Goal: Obtain resource: Download file/media

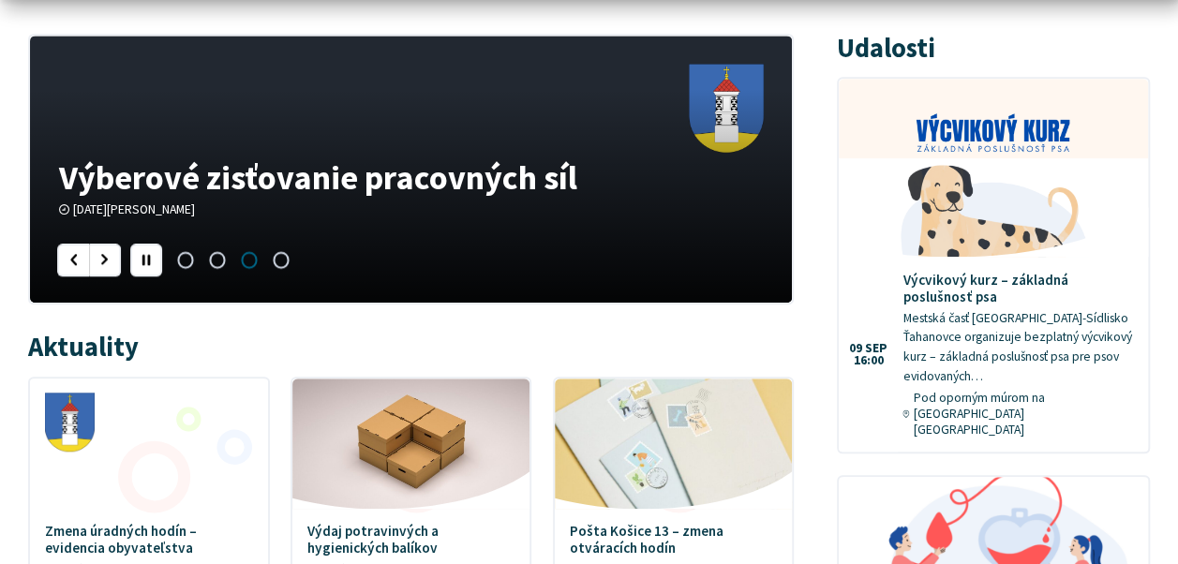
scroll to position [673, 0]
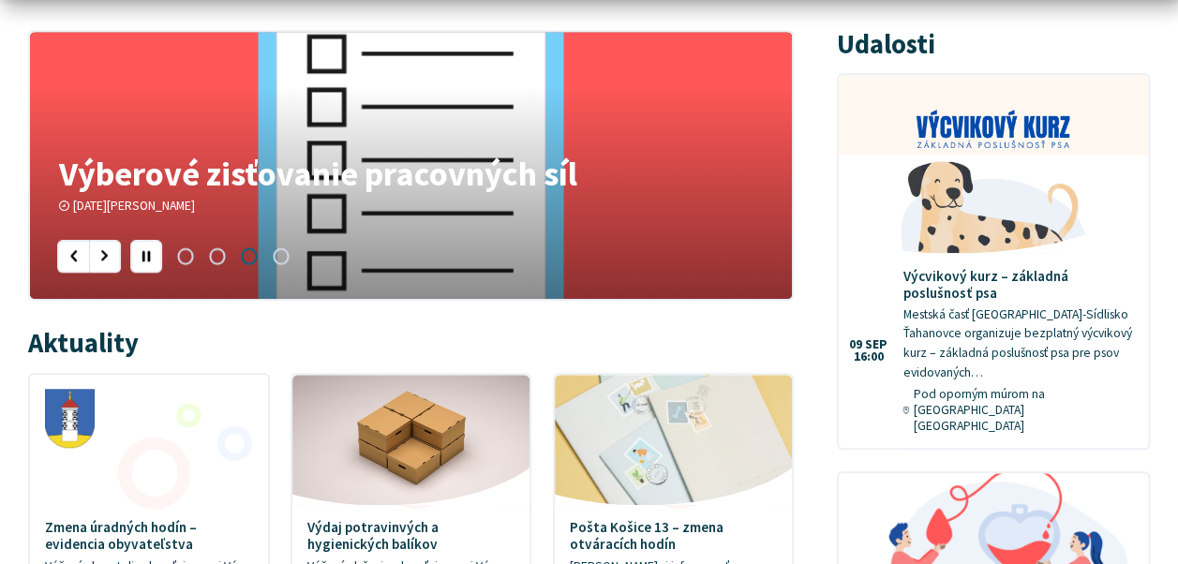
click at [165, 180] on h4 "Výberové zisťovanie pracovných síl" at bounding box center [411, 173] width 705 height 34
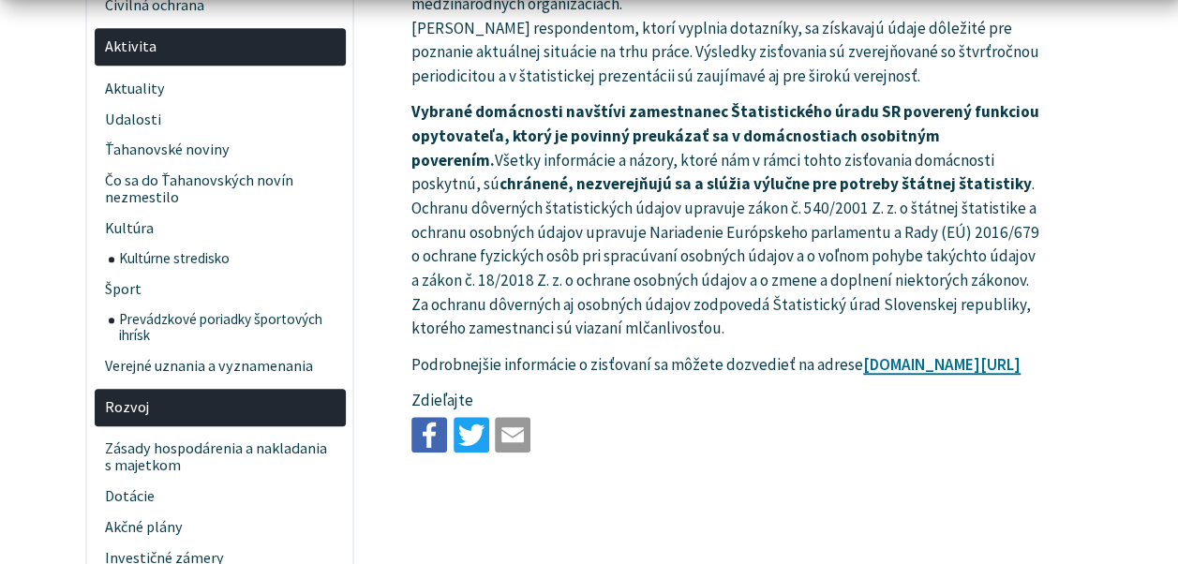
scroll to position [604, 0]
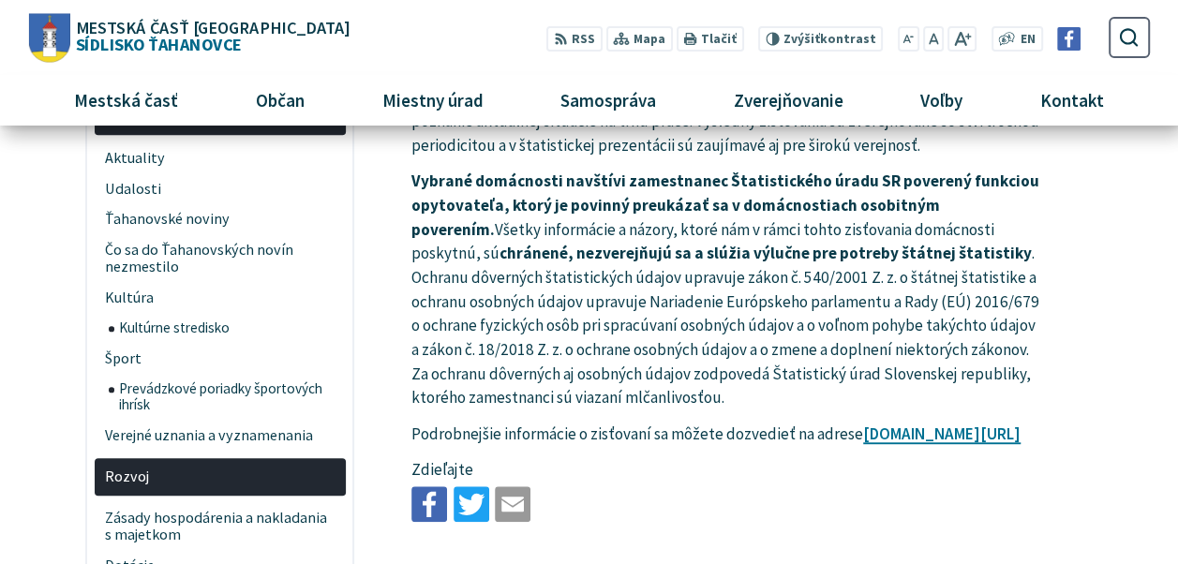
click at [564, 274] on p "Vybrané domácnosti navštívi zamestnanec Štatistického úradu SR poverený funkcio…" at bounding box center [727, 290] width 633 height 240
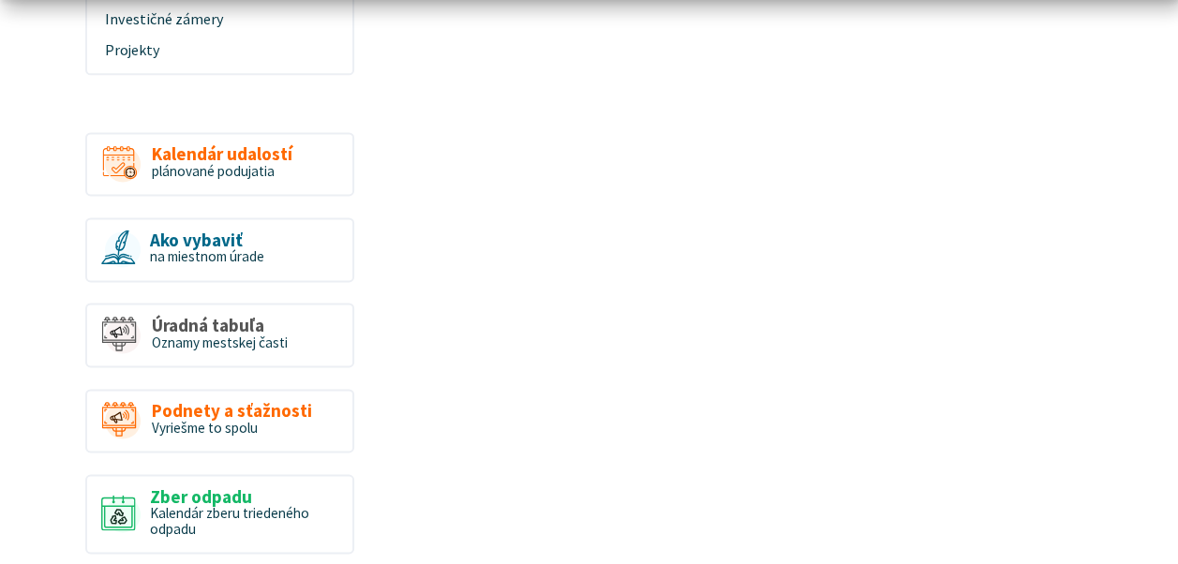
scroll to position [1221, 0]
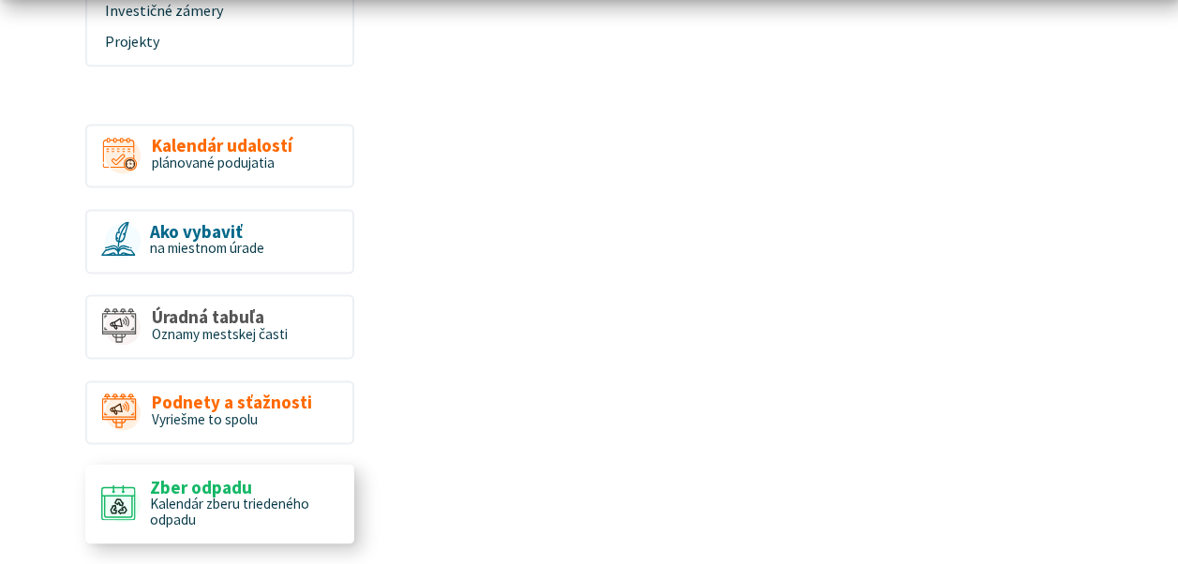
click at [169, 514] on span "Kalendár zberu triedeného odpadu" at bounding box center [229, 511] width 159 height 34
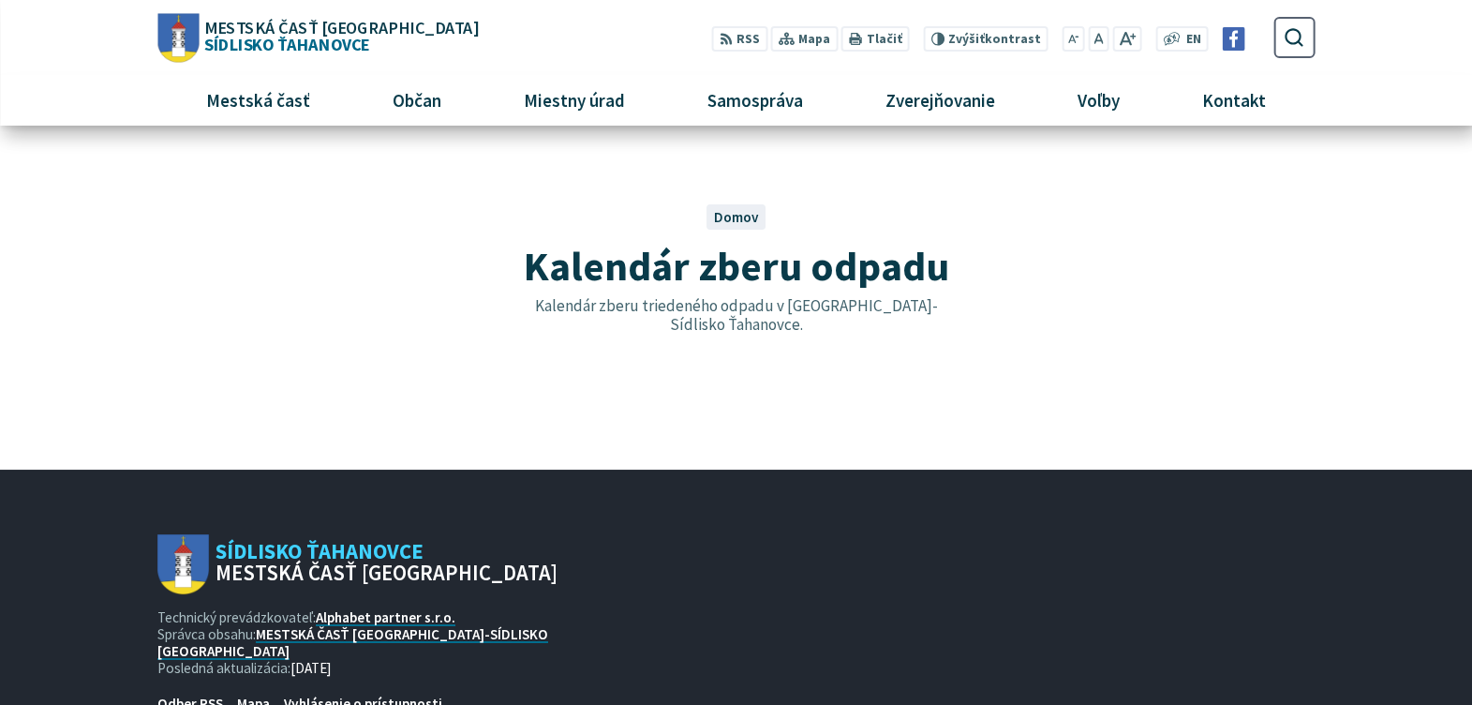
click at [739, 208] on span "Domov" at bounding box center [735, 217] width 45 height 18
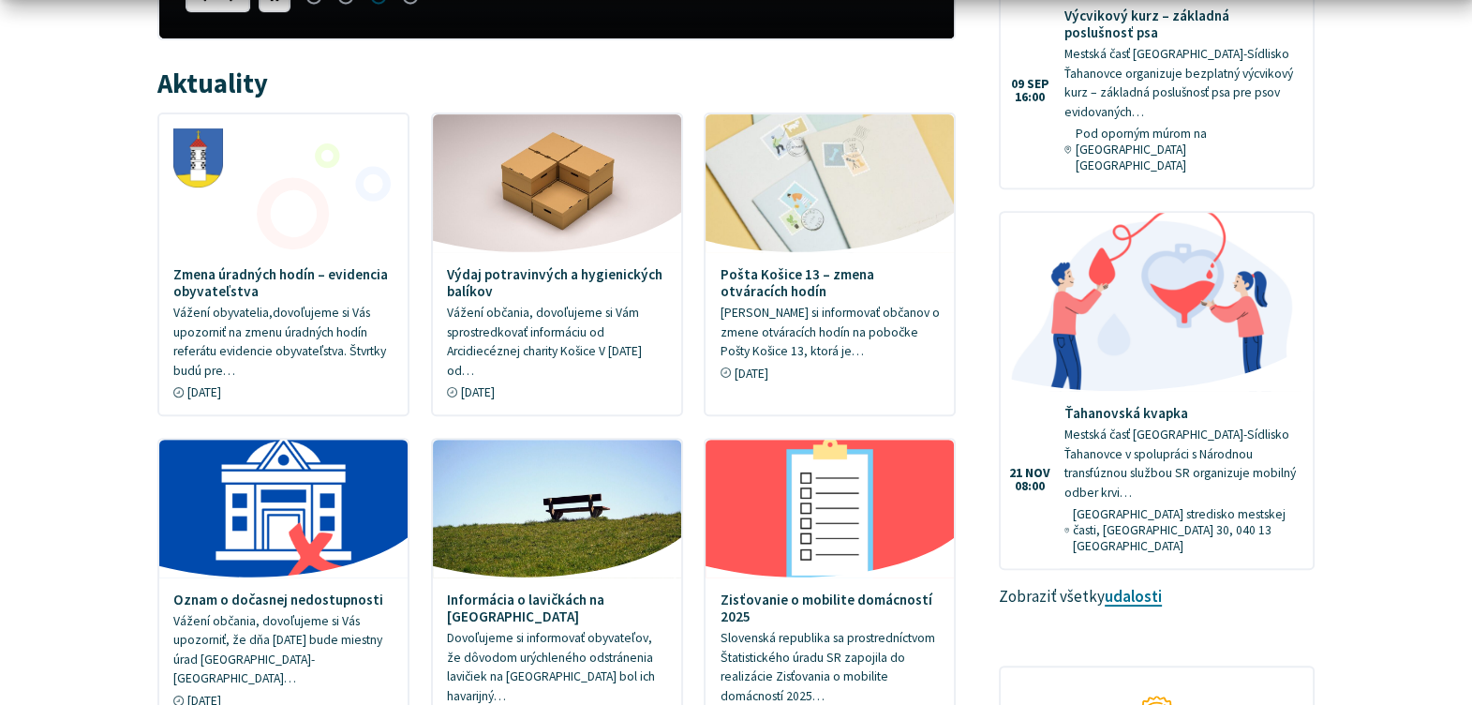
scroll to position [937, 0]
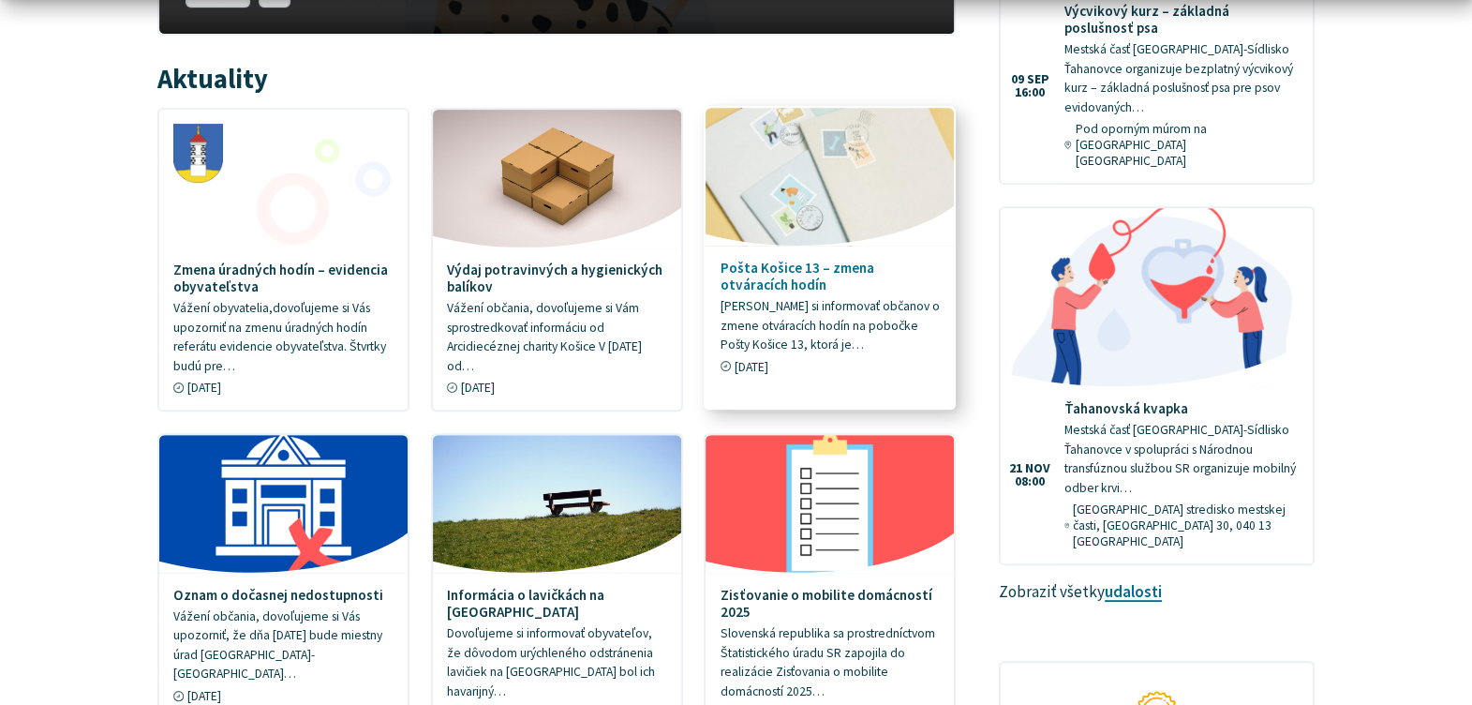
click at [791, 273] on h4 "Pošta Košice 13 – zmena otváracích hodín" at bounding box center [831, 277] width 220 height 34
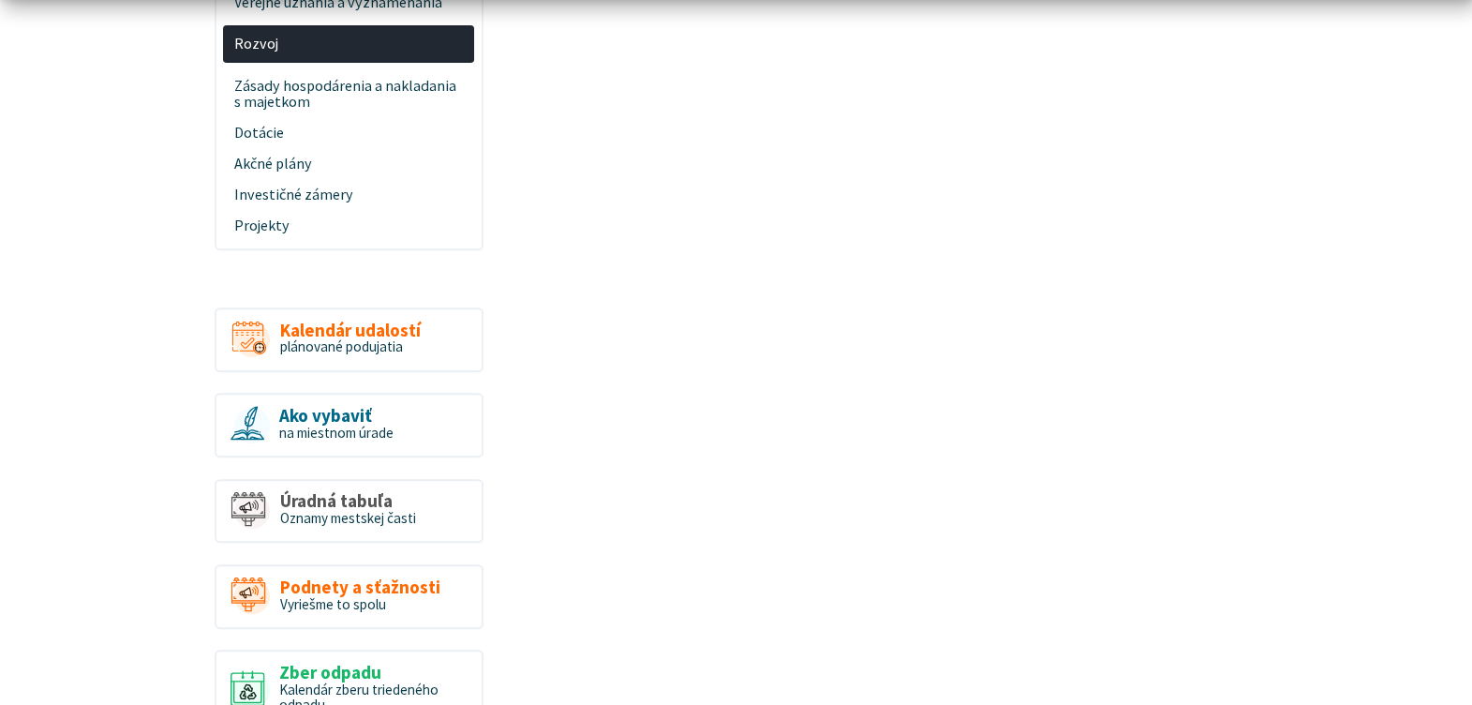
scroll to position [1110, 0]
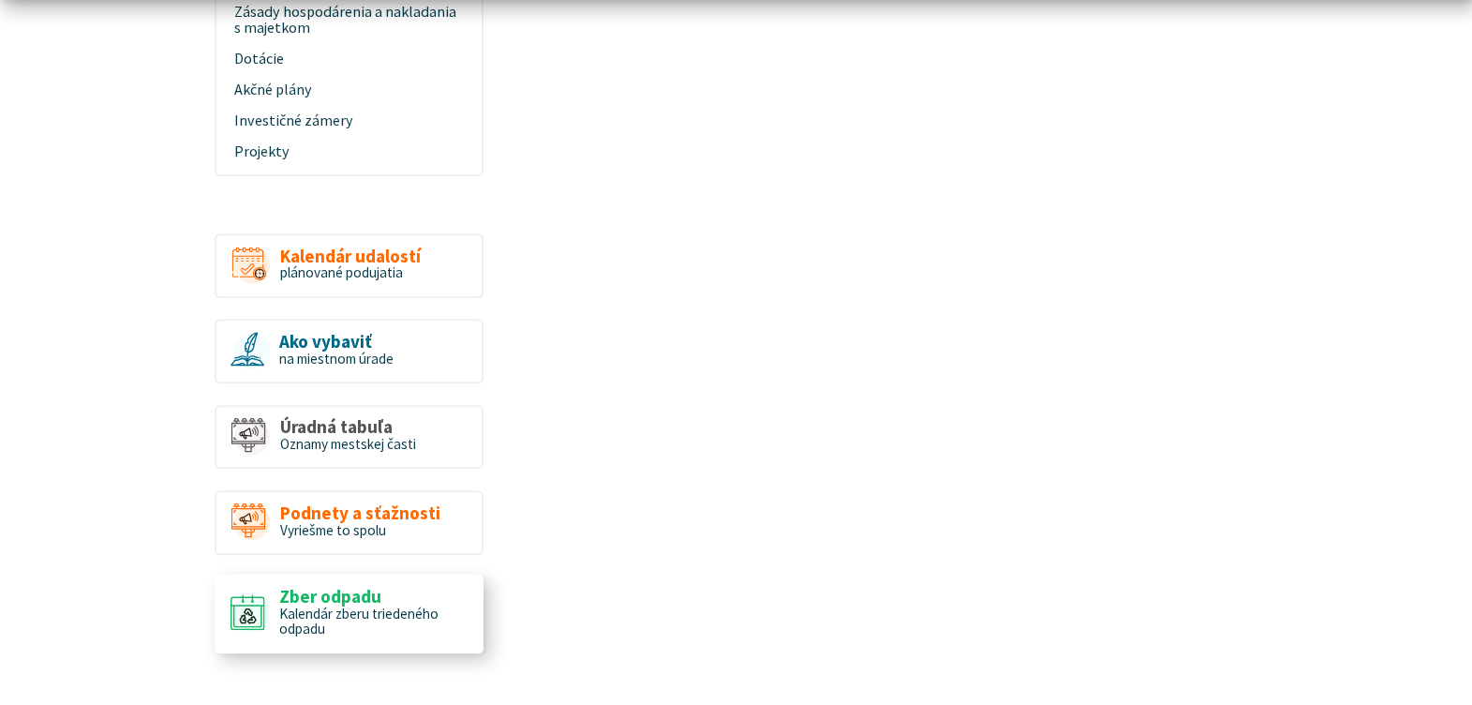
click at [291, 607] on span "Kalendár zberu triedeného odpadu" at bounding box center [358, 621] width 159 height 34
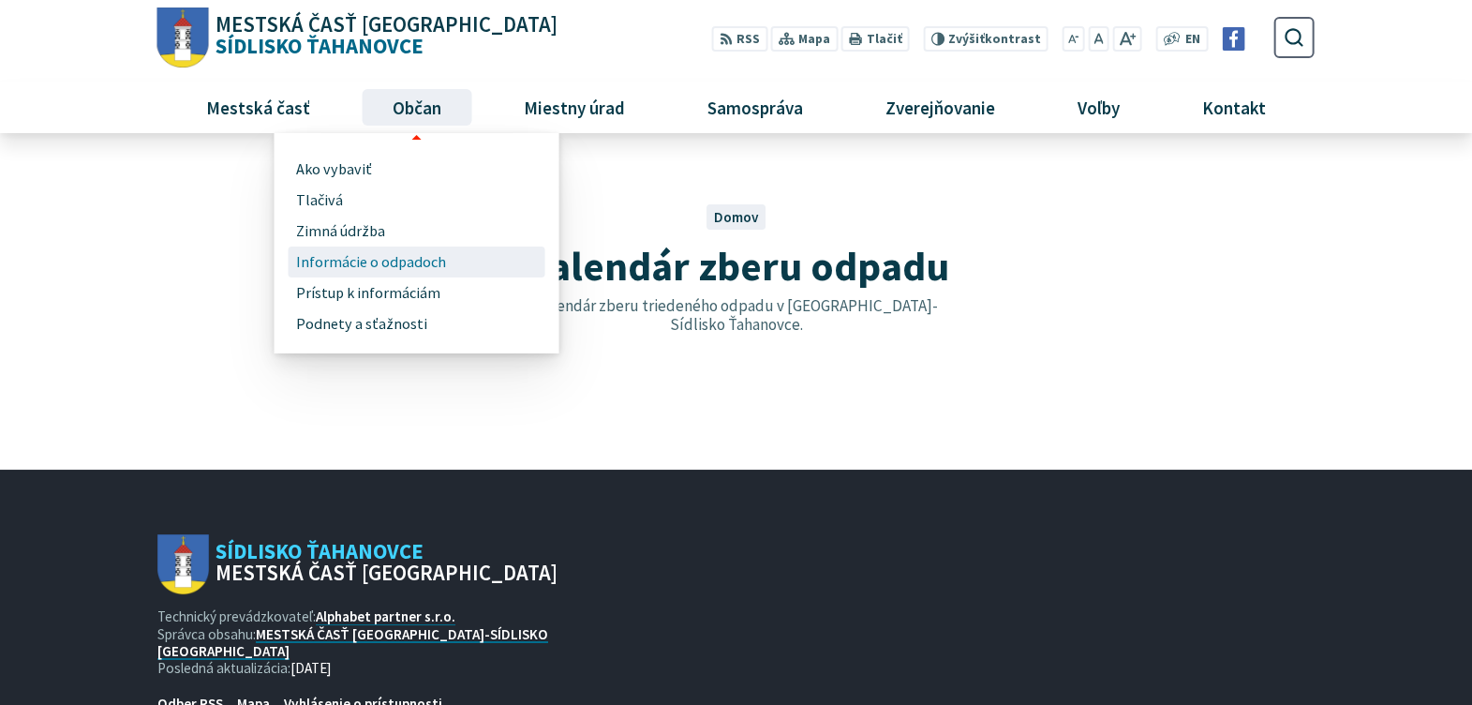
click at [331, 262] on span "Informácie o odpadoch" at bounding box center [371, 261] width 150 height 31
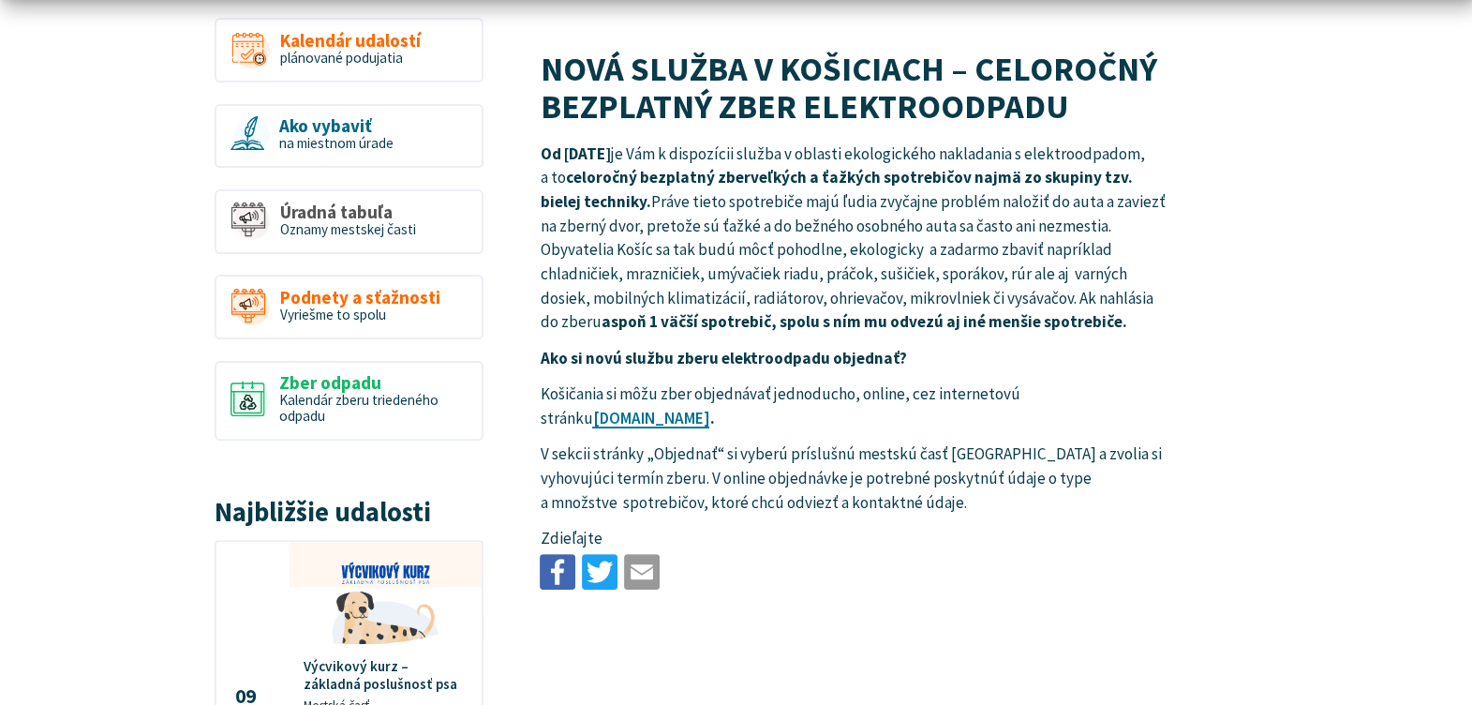
scroll to position [777, 0]
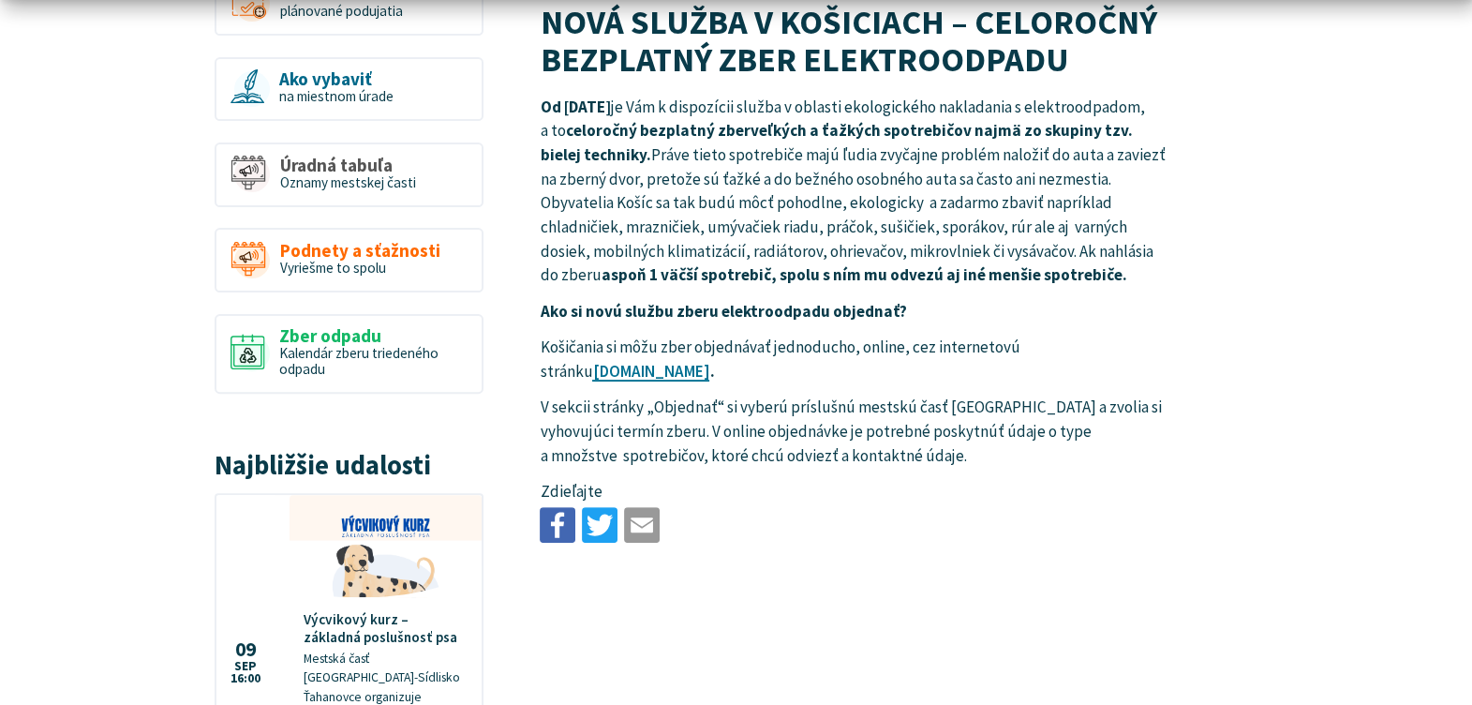
click at [666, 380] on p "Košičania si môžu zber objednávať jednoducho, online, cez internetovú stránku […" at bounding box center [856, 359] width 633 height 48
click at [666, 369] on link "[DOMAIN_NAME]" at bounding box center [650, 371] width 117 height 21
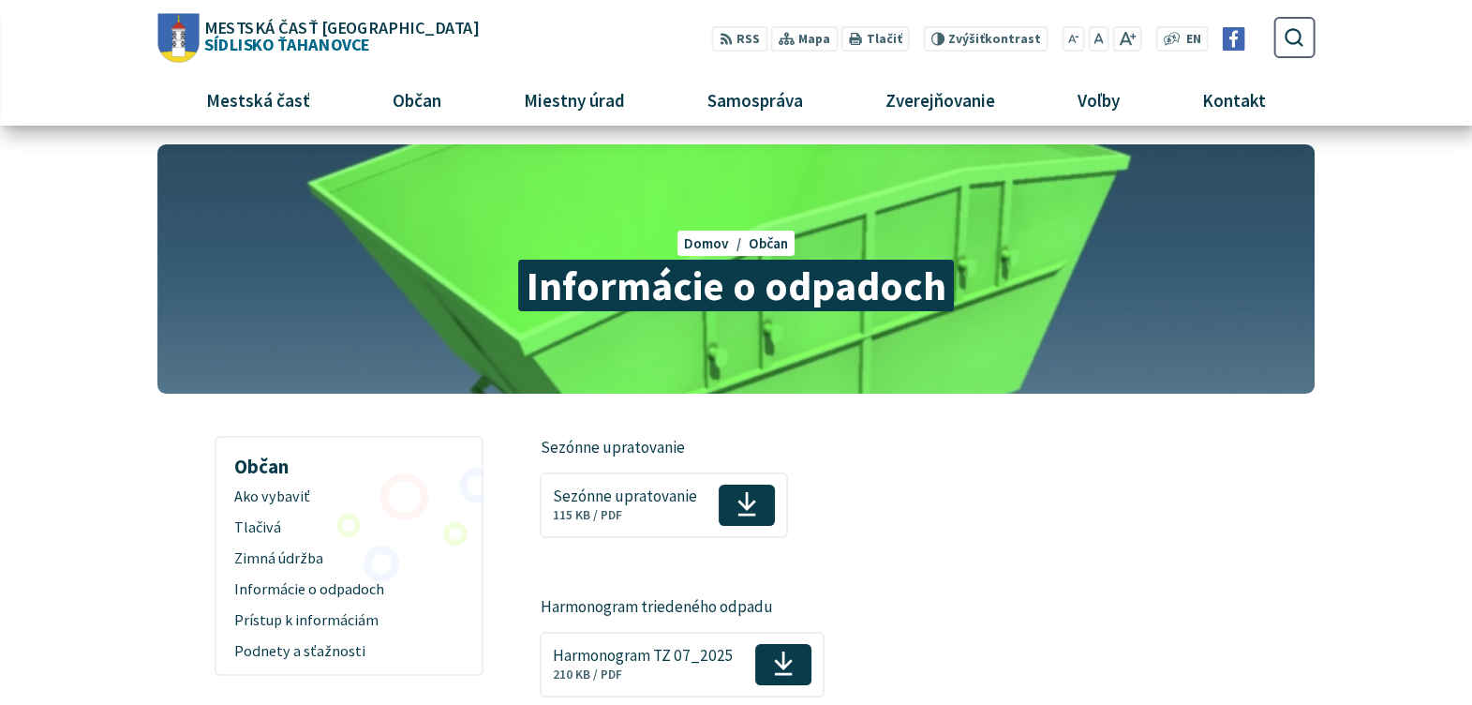
scroll to position [12, 0]
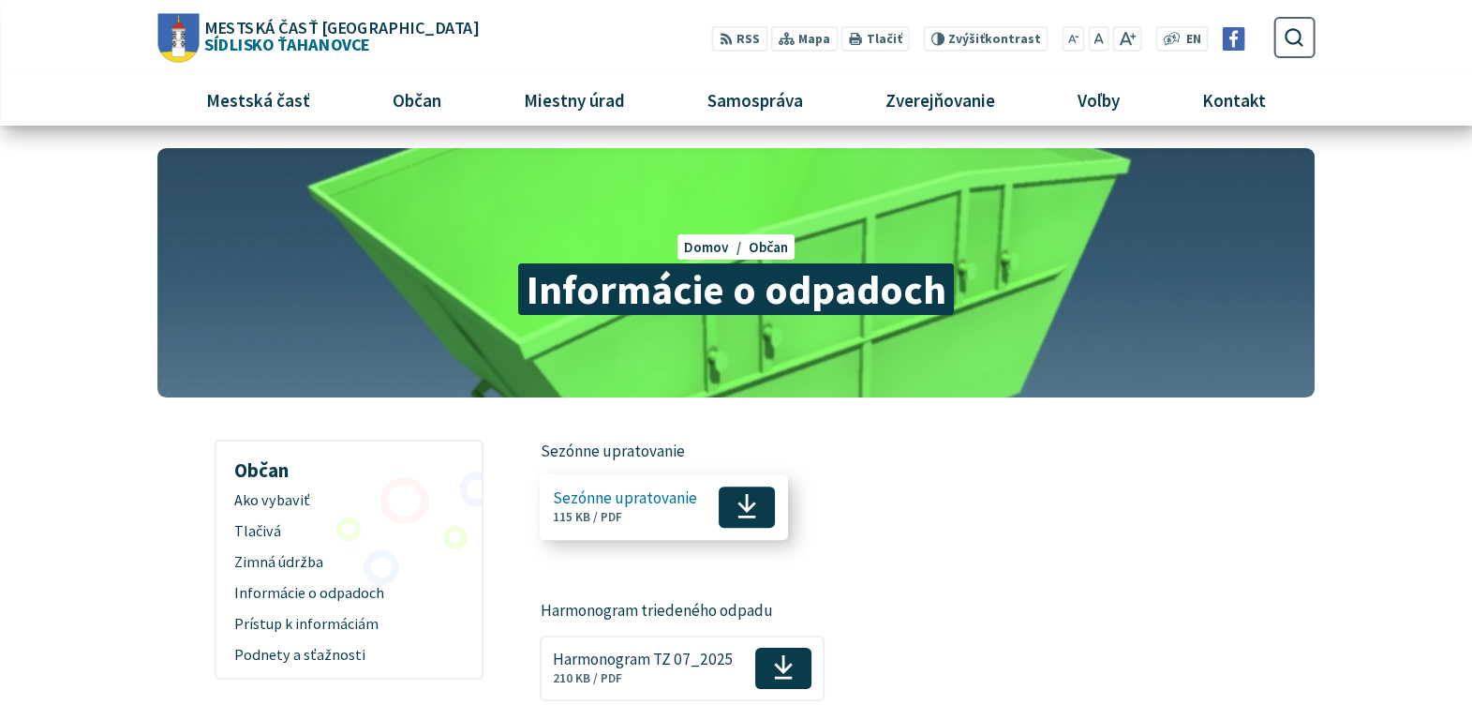
click at [641, 514] on span "Sezónne upratovanie Veľkosť a typ súboru 115 KB / PDF" at bounding box center [625, 508] width 144 height 50
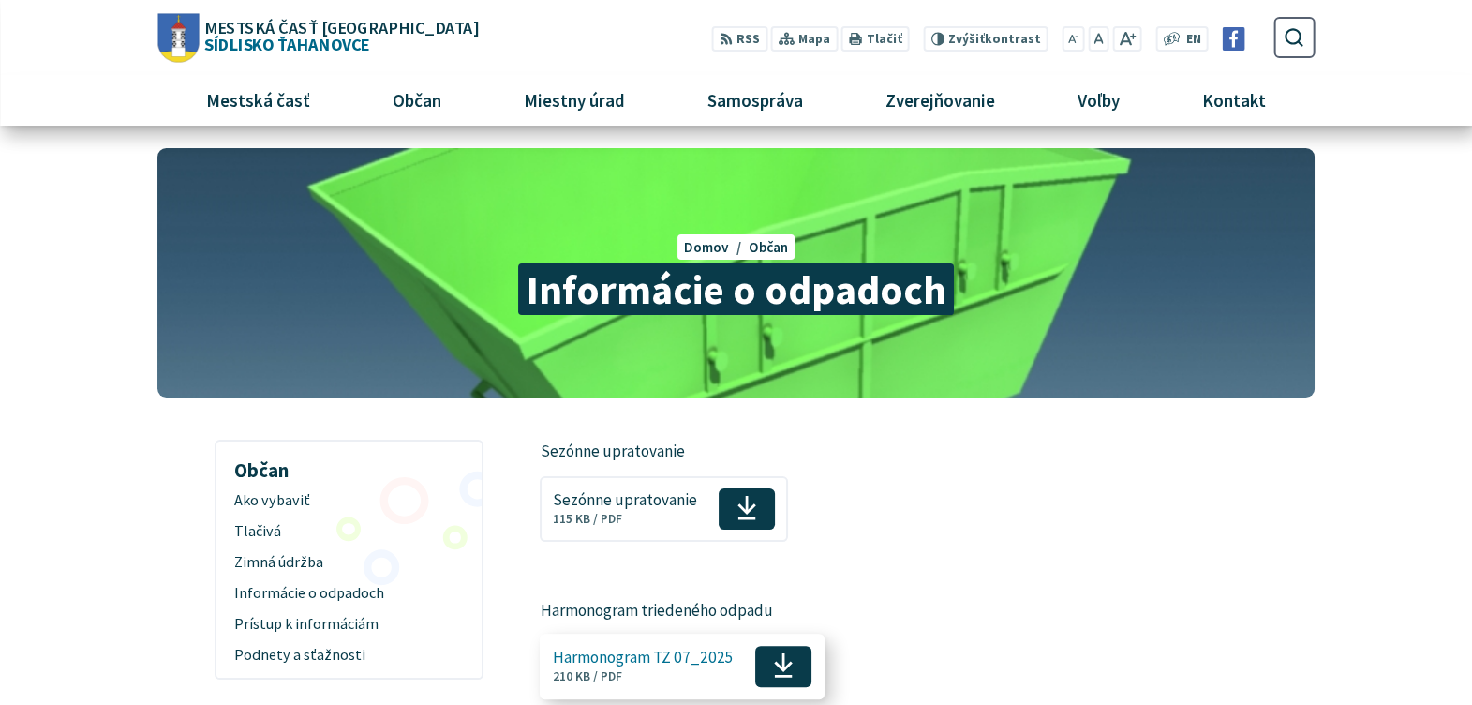
click at [768, 681] on span "Stiahnuť" at bounding box center [783, 666] width 57 height 41
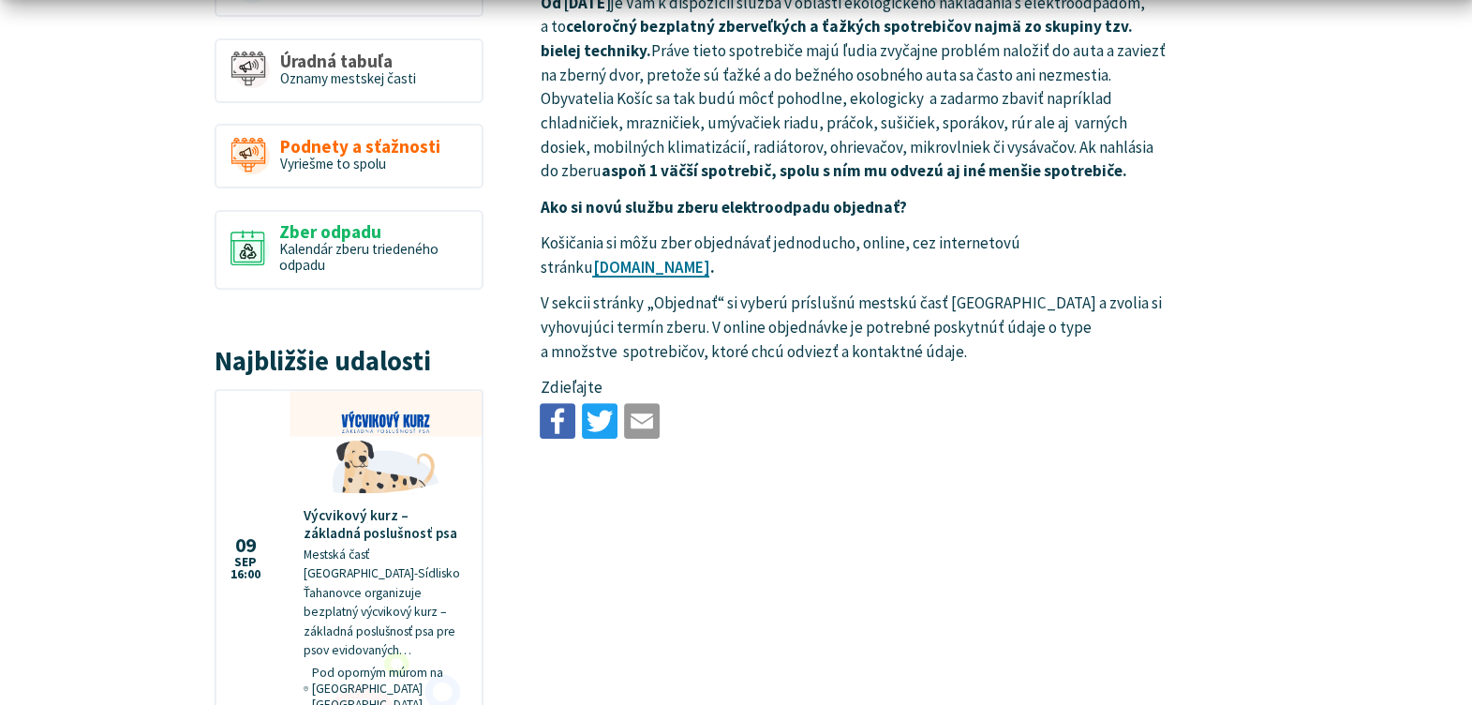
scroll to position [998, 0]
